Goal: Check status: Check status

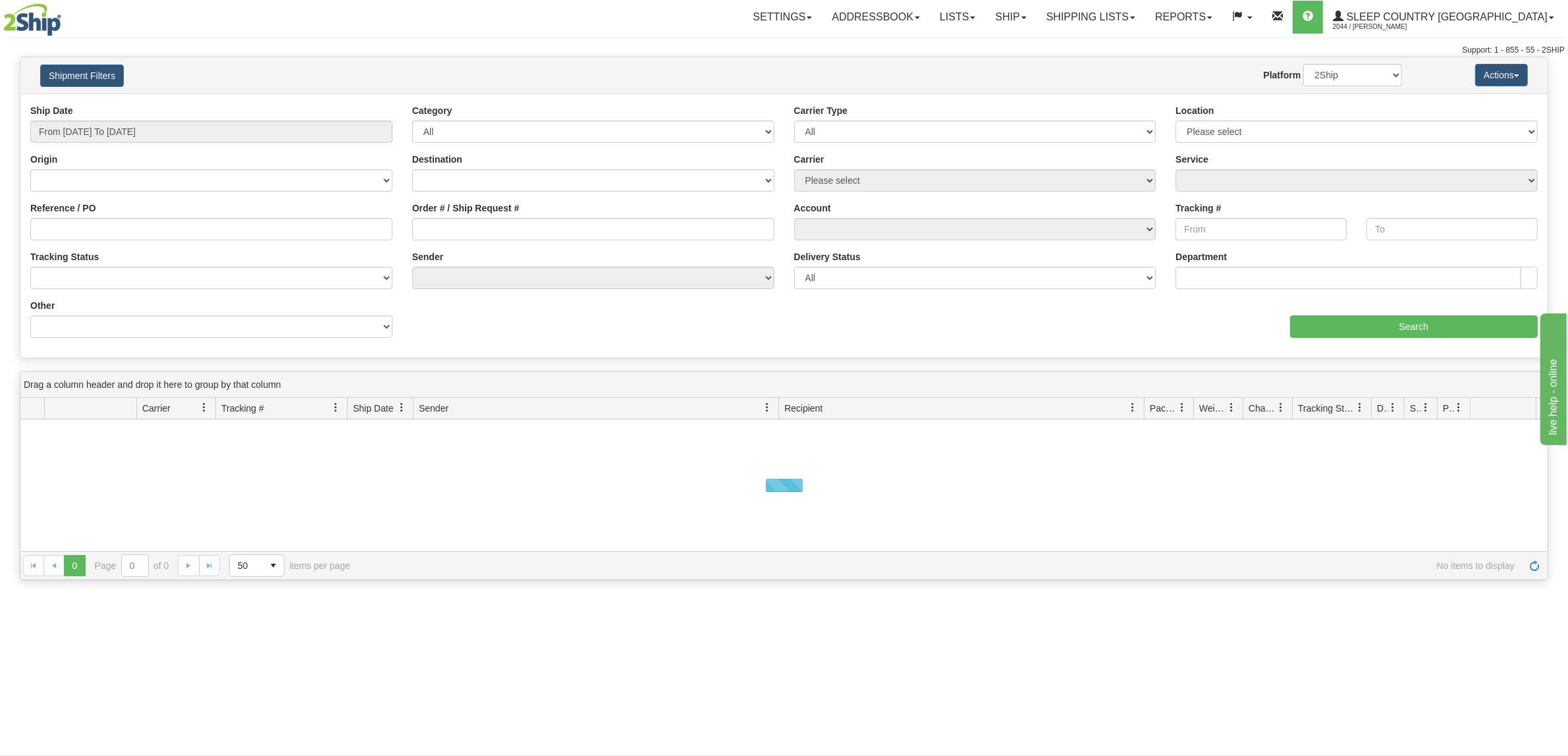
drag, startPoint x: 450, startPoint y: 211, endPoint x: 452, endPoint y: 221, distance: 10.2
click at [451, 217] on div "Order # / Ship Request #" at bounding box center [593, 221] width 362 height 39
click at [452, 223] on input "Order # / Ship Request #" at bounding box center [593, 229] width 362 height 23
paste input "9000I124467"
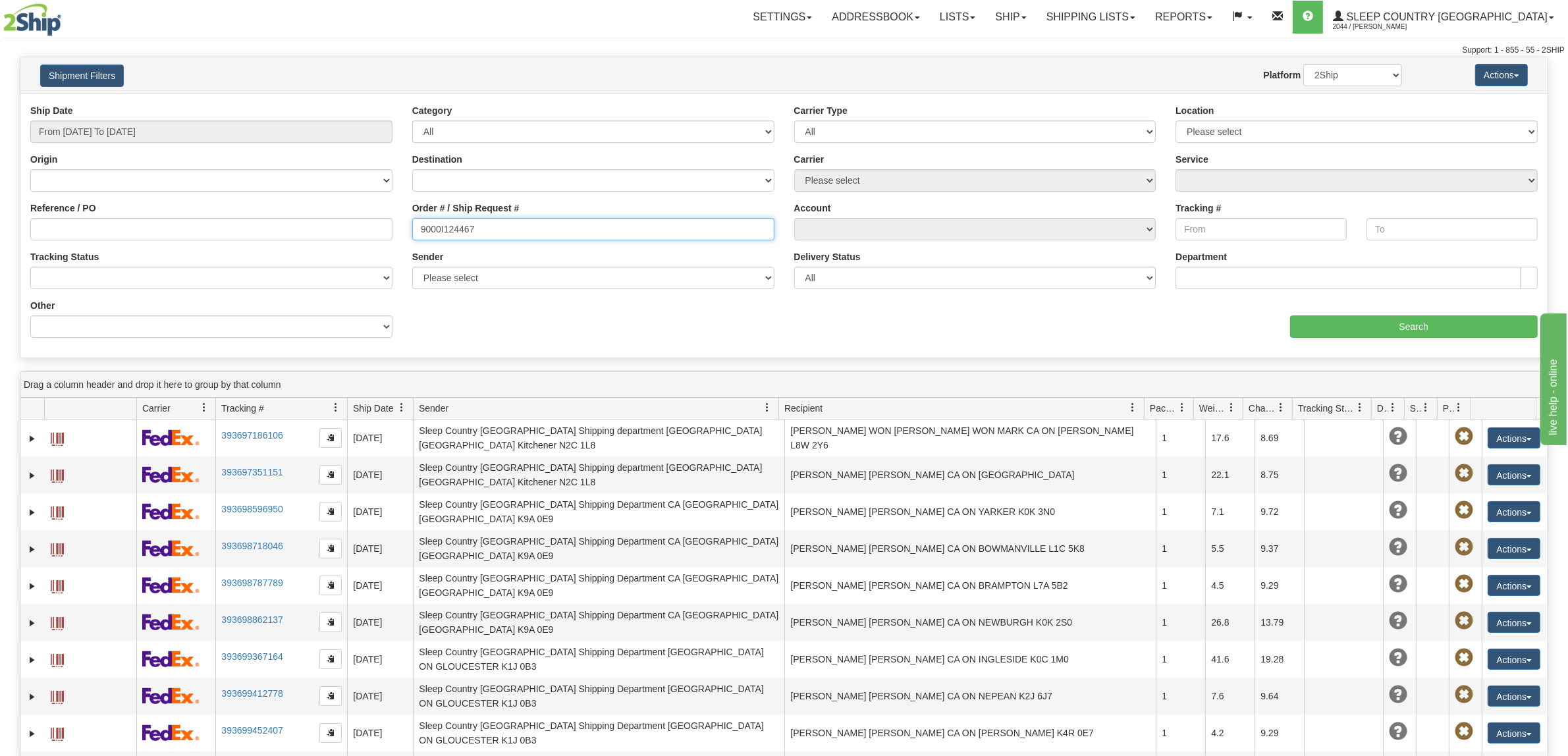
type input "9000I124467"
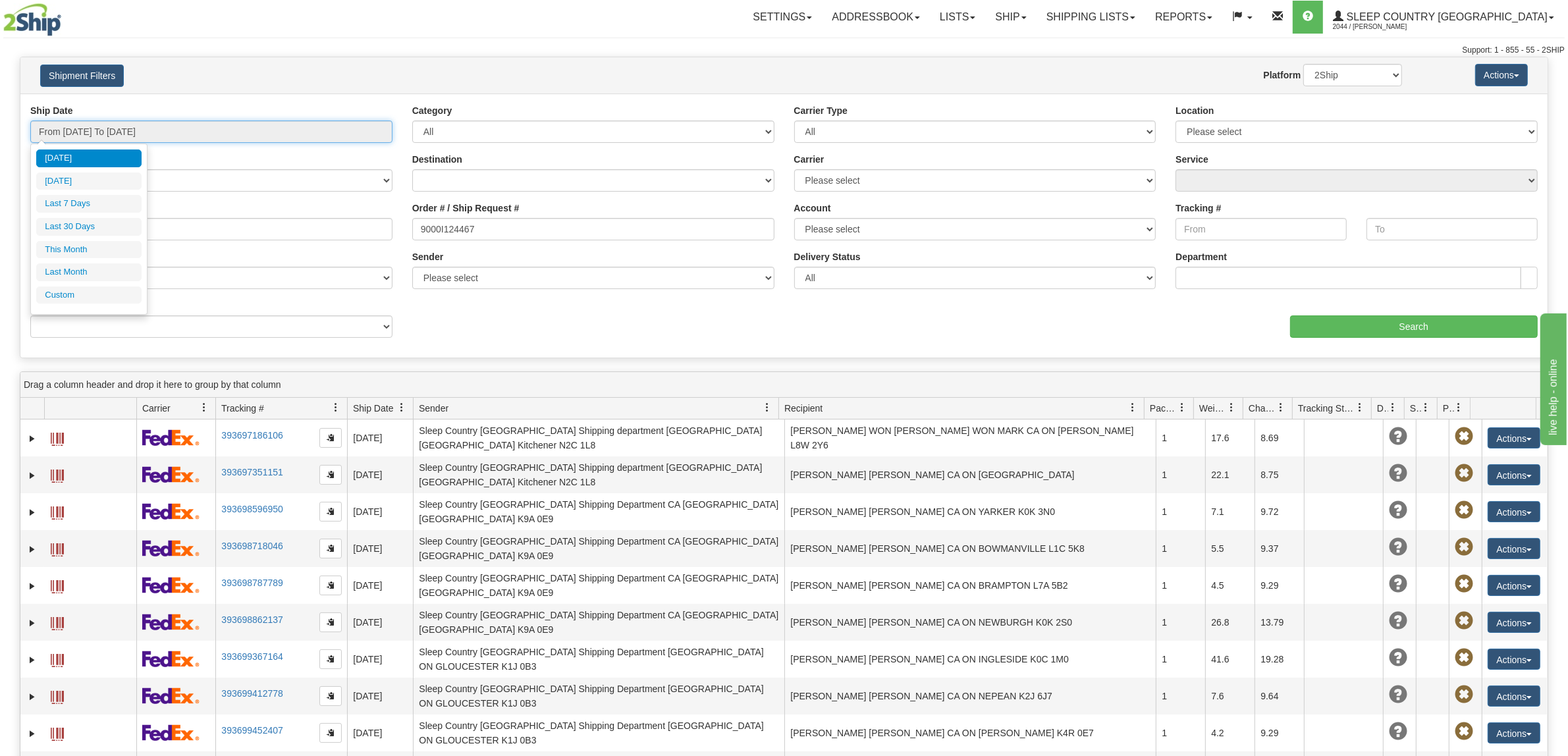
click at [140, 124] on input "From [DATE] To [DATE]" at bounding box center [211, 132] width 362 height 23
click at [107, 228] on li "Last 30 Days" at bounding box center [89, 227] width 105 height 18
type input "From [DATE] To [DATE]"
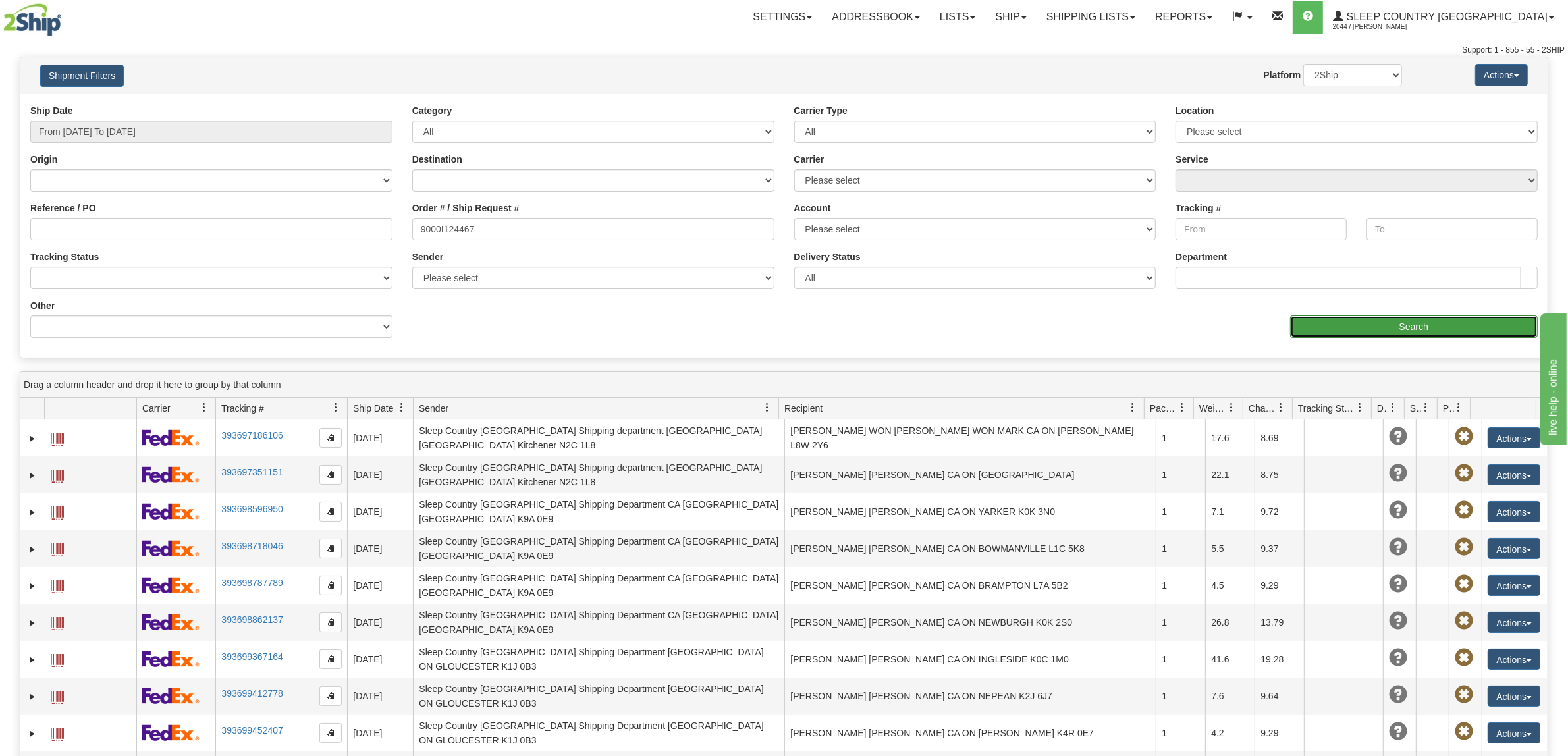
drag, startPoint x: 1375, startPoint y: 323, endPoint x: 1373, endPoint y: 329, distance: 6.3
click at [1373, 329] on input "Search" at bounding box center [1414, 327] width 248 height 23
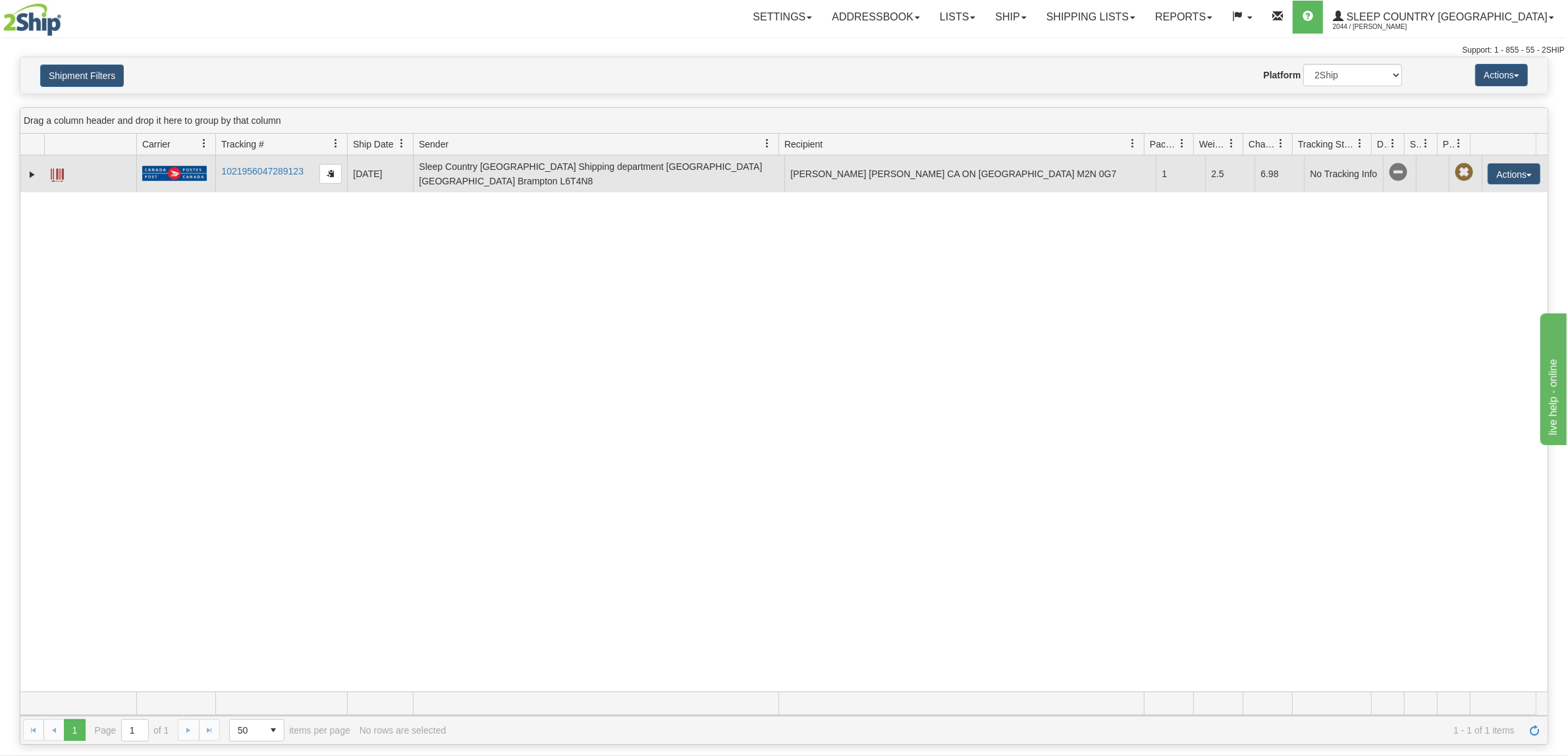
click at [268, 162] on td "1021956047289123" at bounding box center [281, 174] width 132 height 37
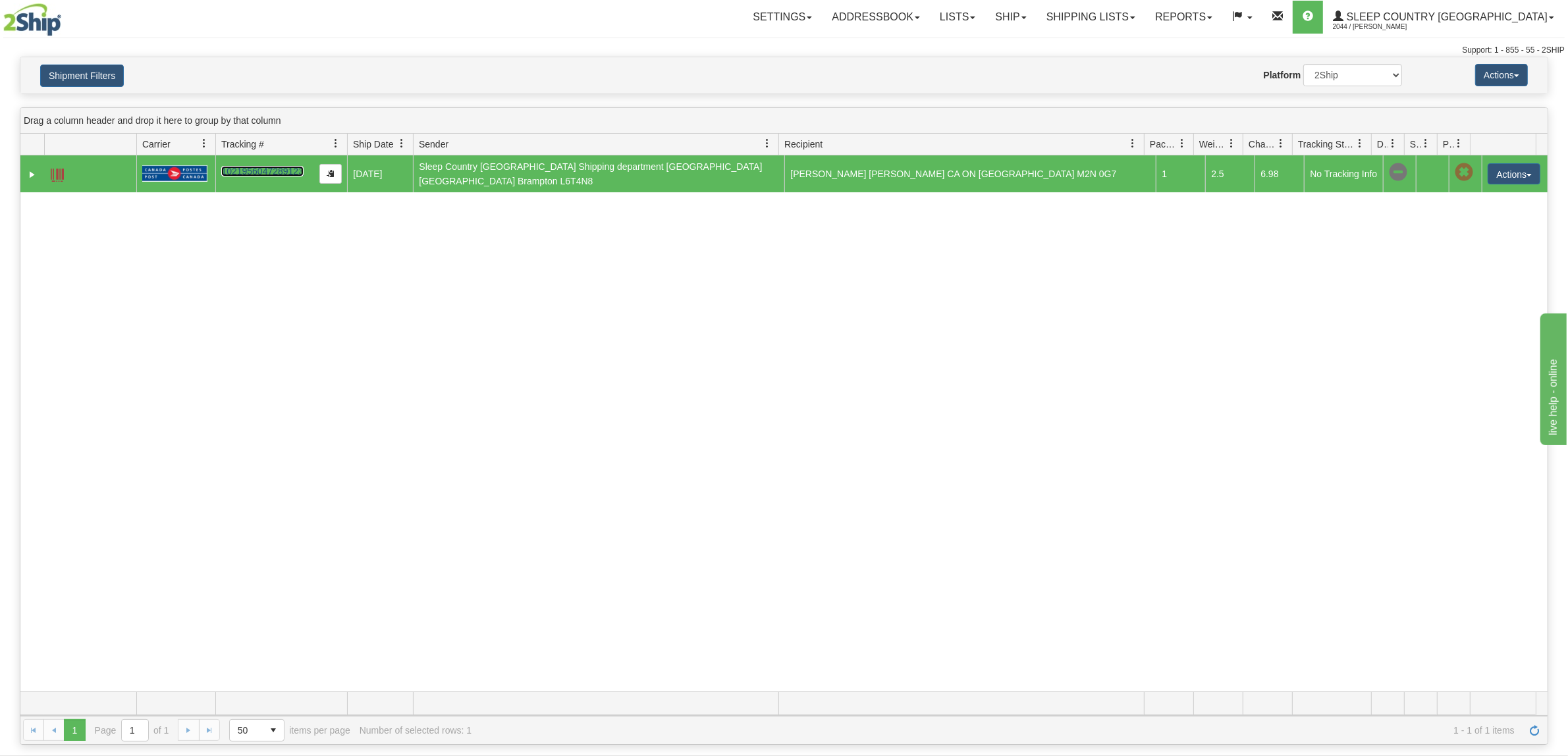
click at [271, 170] on link "1021956047289123" at bounding box center [262, 172] width 82 height 11
